Goal: Check status

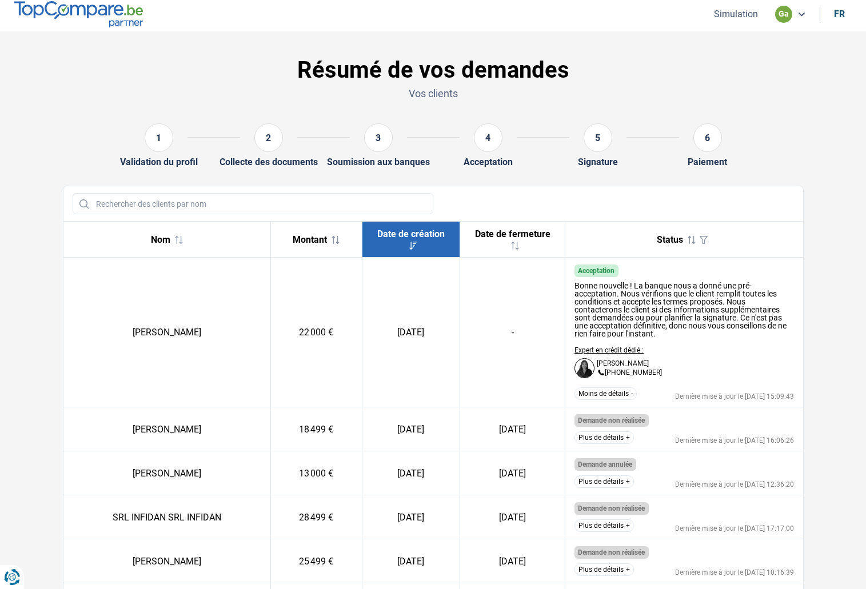
drag, startPoint x: 651, startPoint y: 374, endPoint x: 662, endPoint y: 363, distance: 15.4
click at [640, 374] on div "[PERSON_NAME] [PHONE_NUMBER]" at bounding box center [629, 368] width 65 height 17
click at [674, 358] on div "Bonne nouvelle ! La banque nous a donné une pré-acceptation. Nous vérifions que…" at bounding box center [683, 330] width 219 height 106
drag, startPoint x: 508, startPoint y: 333, endPoint x: 513, endPoint y: 333, distance: 5.7
click at [513, 333] on td "-" at bounding box center [512, 333] width 105 height 150
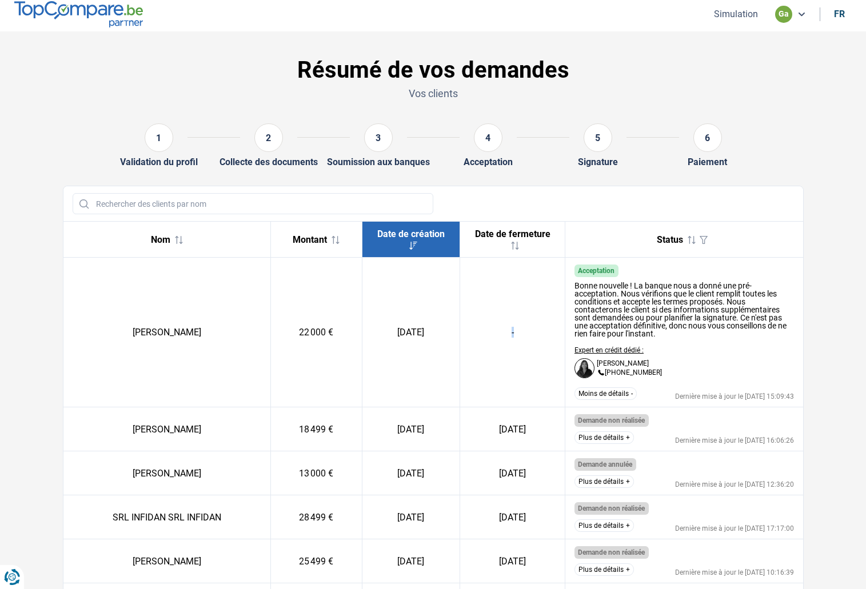
drag, startPoint x: 510, startPoint y: 335, endPoint x: 492, endPoint y: 336, distance: 17.8
click at [492, 336] on td "-" at bounding box center [512, 333] width 105 height 150
click at [524, 376] on td "-" at bounding box center [512, 333] width 105 height 150
drag, startPoint x: 510, startPoint y: 334, endPoint x: 483, endPoint y: 337, distance: 27.6
click at [483, 337] on td "-" at bounding box center [512, 333] width 105 height 150
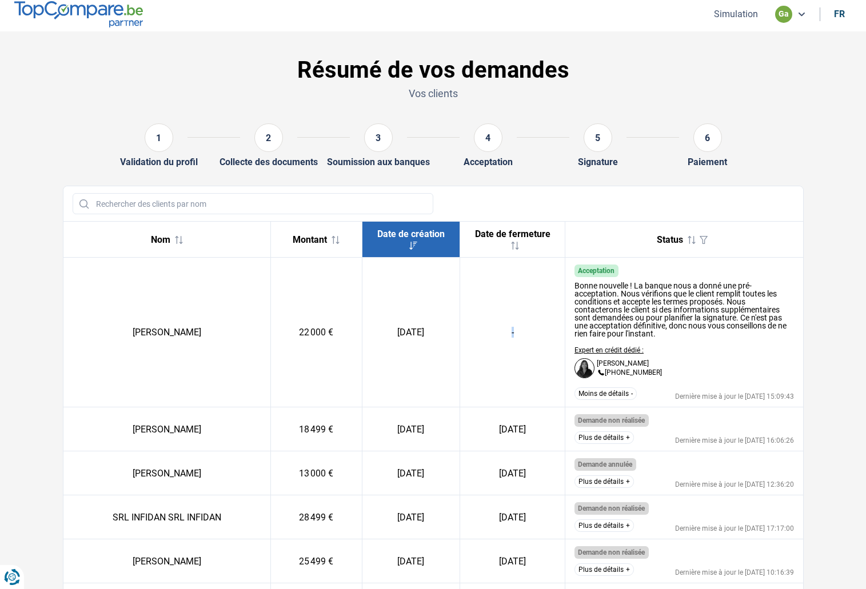
click at [488, 351] on td "-" at bounding box center [512, 333] width 105 height 150
